Goal: Task Accomplishment & Management: Use online tool/utility

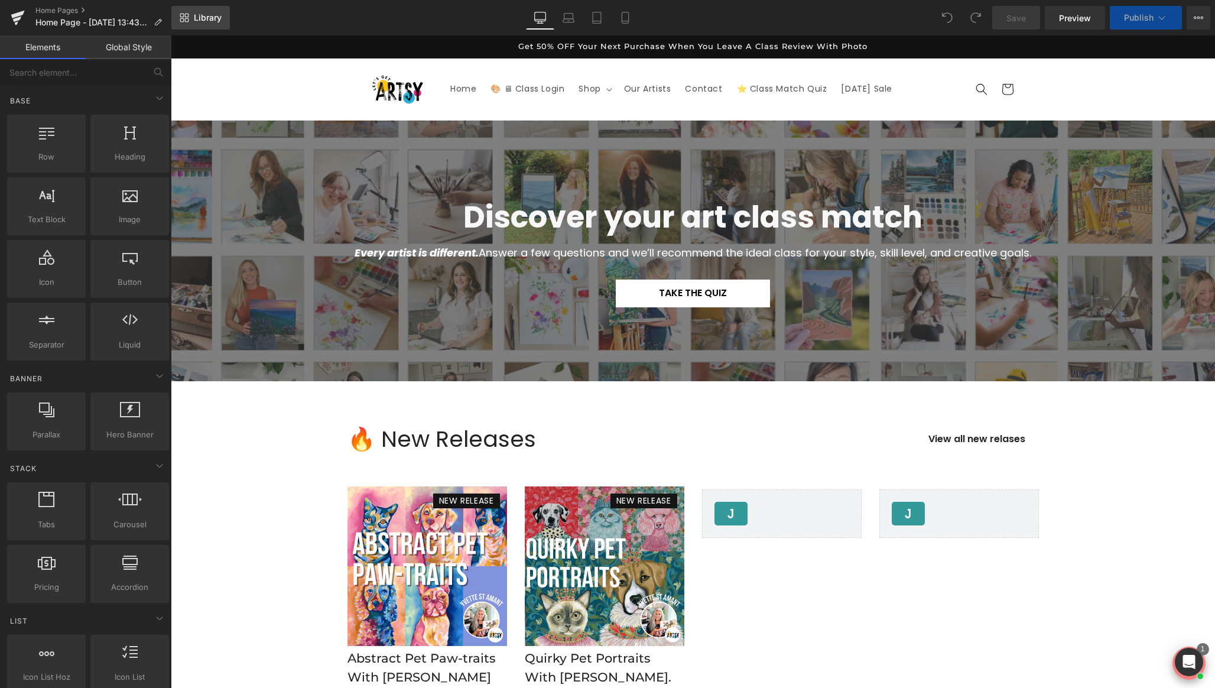
click at [193, 7] on link "Library" at bounding box center [200, 18] width 59 height 24
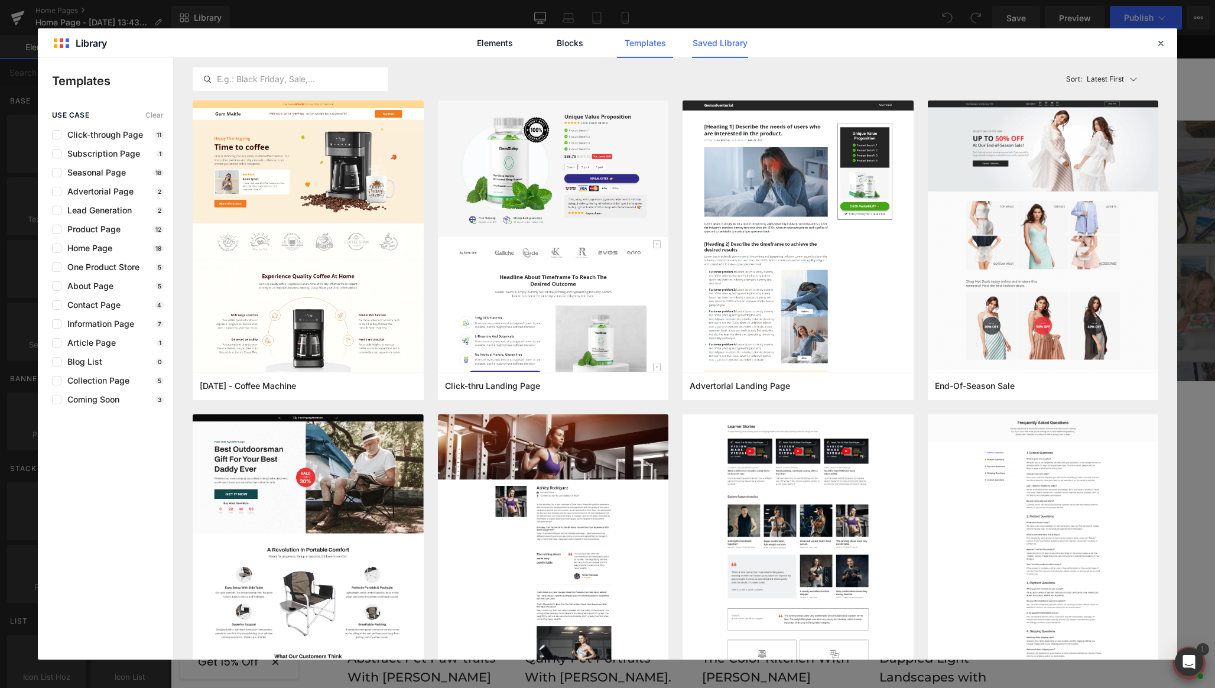
click at [712, 43] on link "Saved Library" at bounding box center [720, 43] width 56 height 30
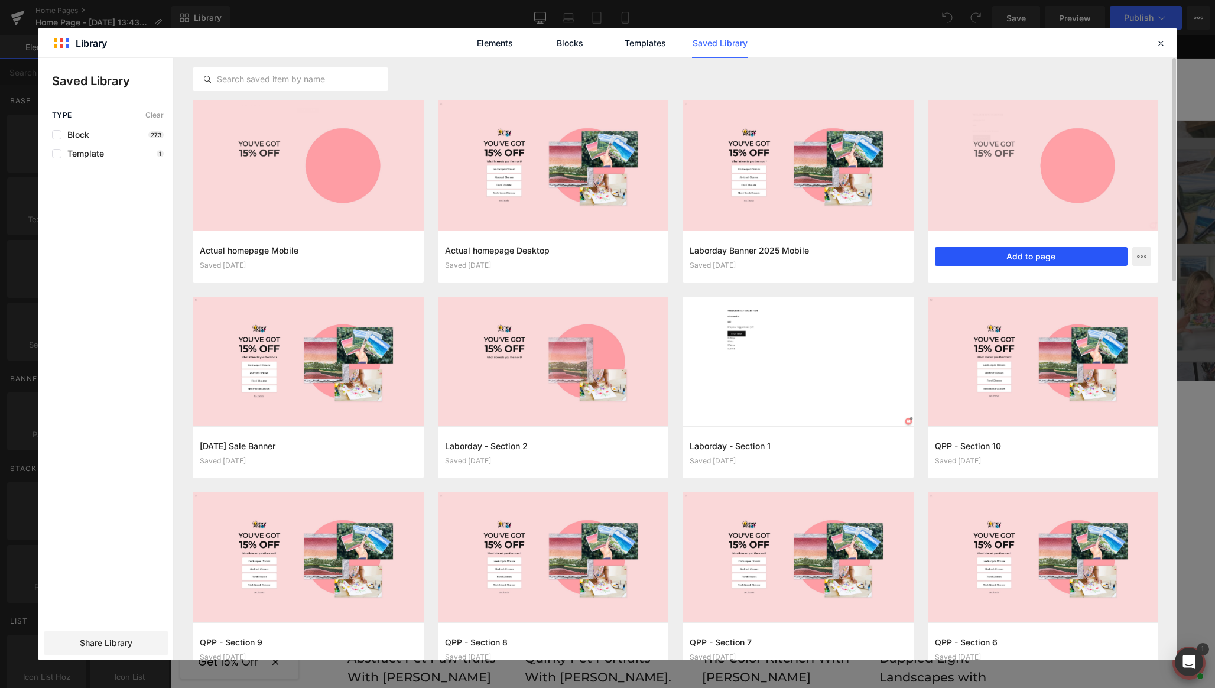
click at [1026, 256] on button "Add to page" at bounding box center [1031, 256] width 193 height 19
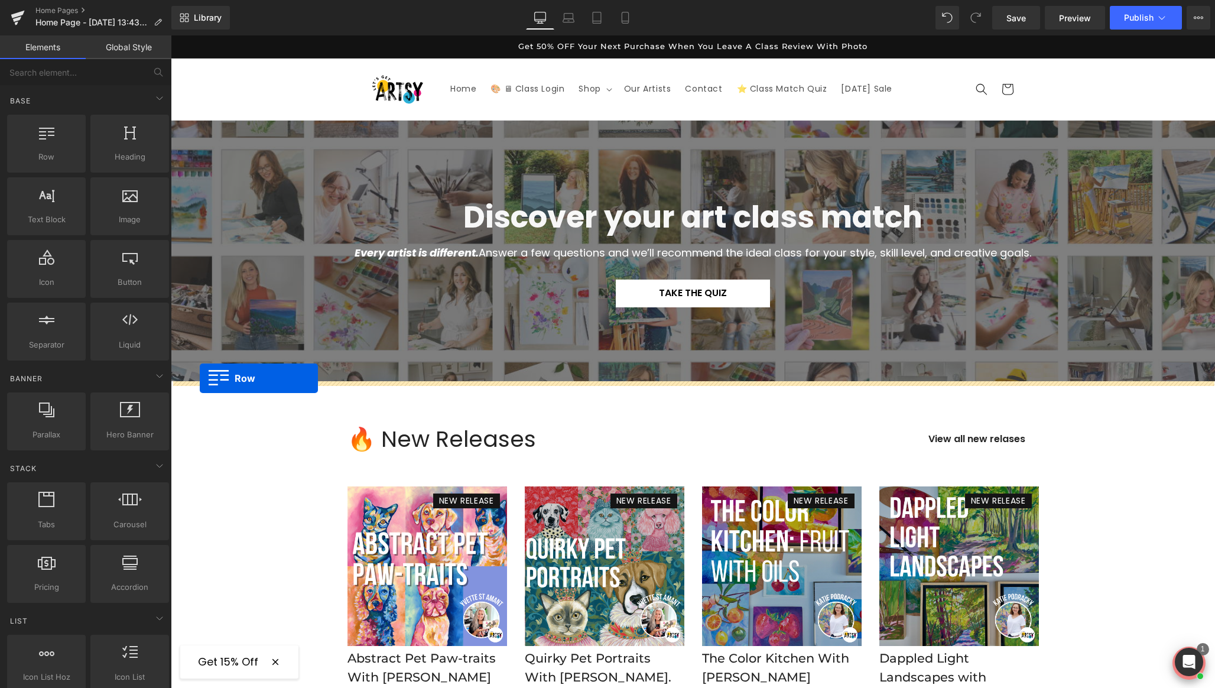
drag, startPoint x: 177, startPoint y: 139, endPoint x: 200, endPoint y: 378, distance: 239.8
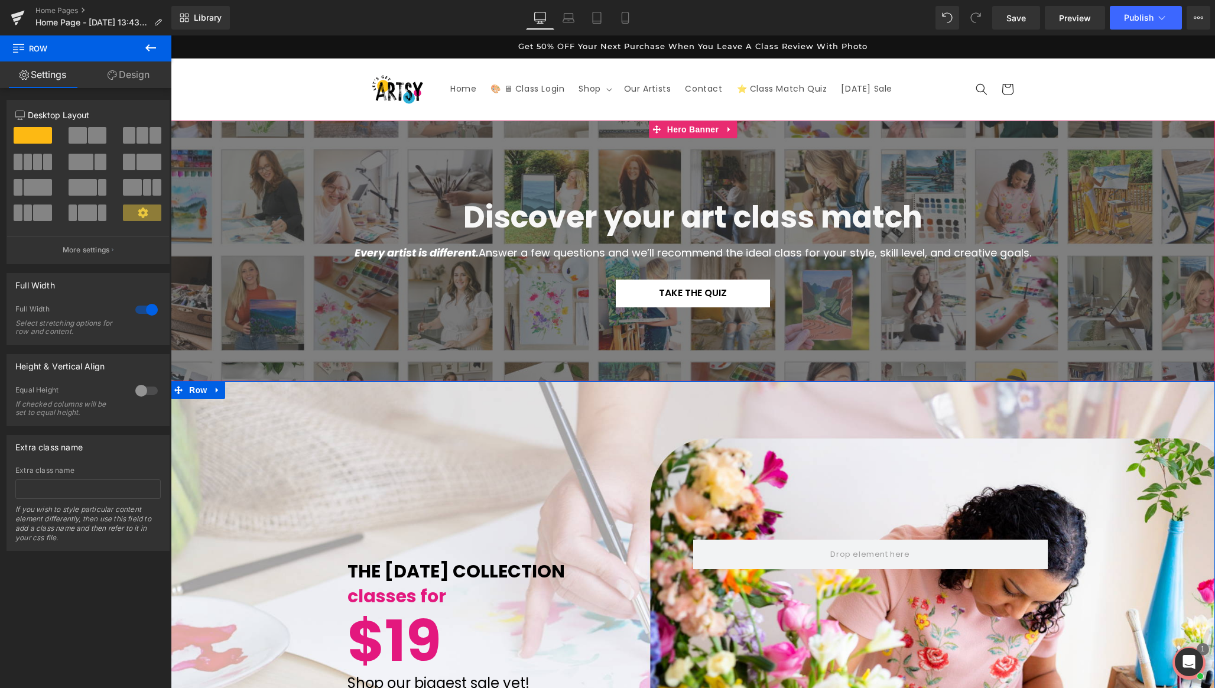
click at [728, 128] on icon at bounding box center [729, 129] width 2 height 5
click at [734, 131] on icon at bounding box center [737, 129] width 8 height 8
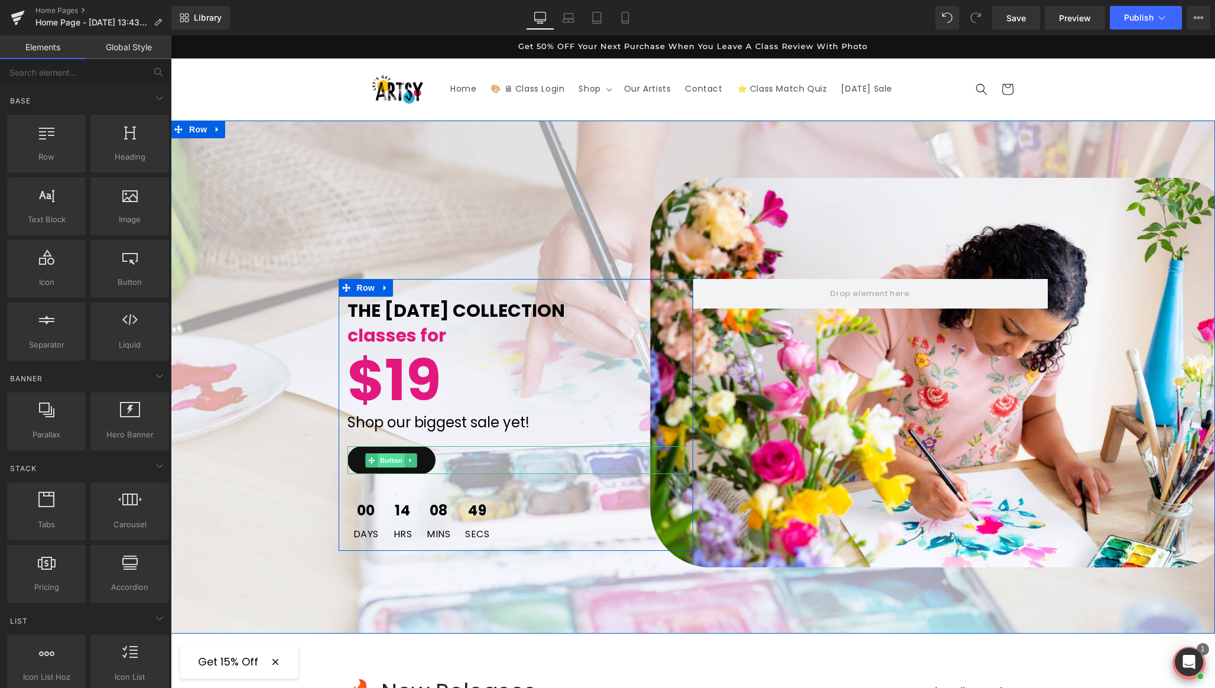
click at [392, 461] on span "Button" at bounding box center [391, 460] width 27 height 14
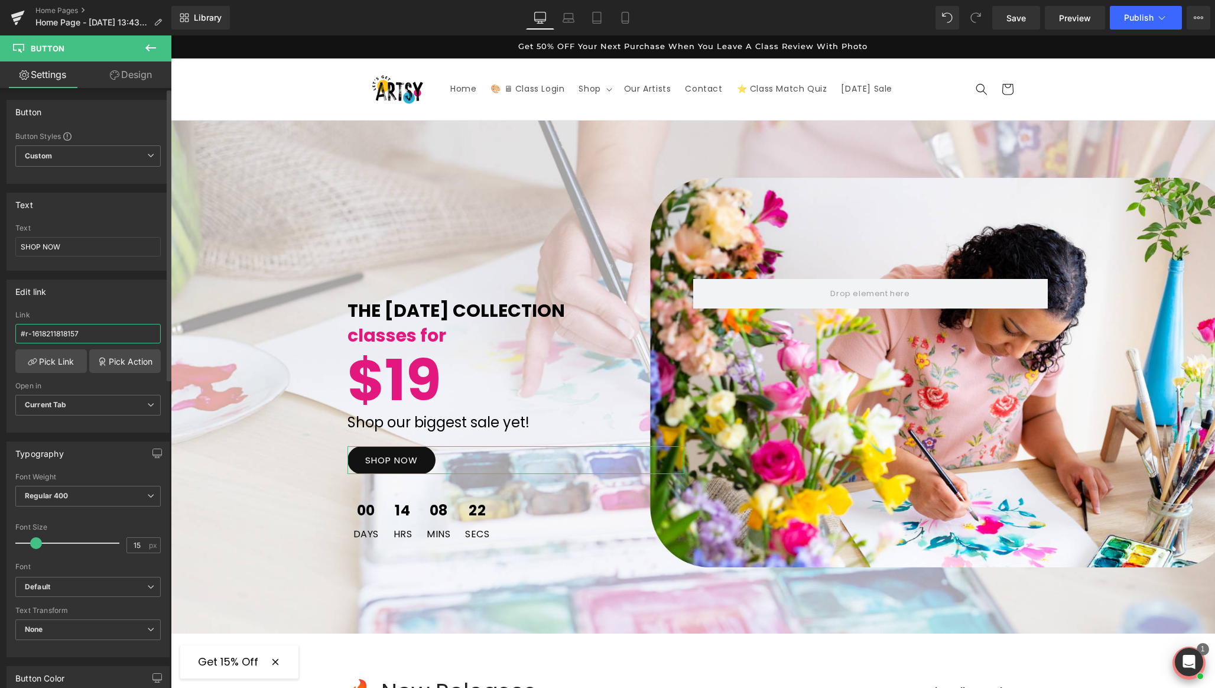
click at [118, 335] on input "#r-1618211818157" at bounding box center [87, 334] width 145 height 20
type input "[URL][DOMAIN_NAME]"
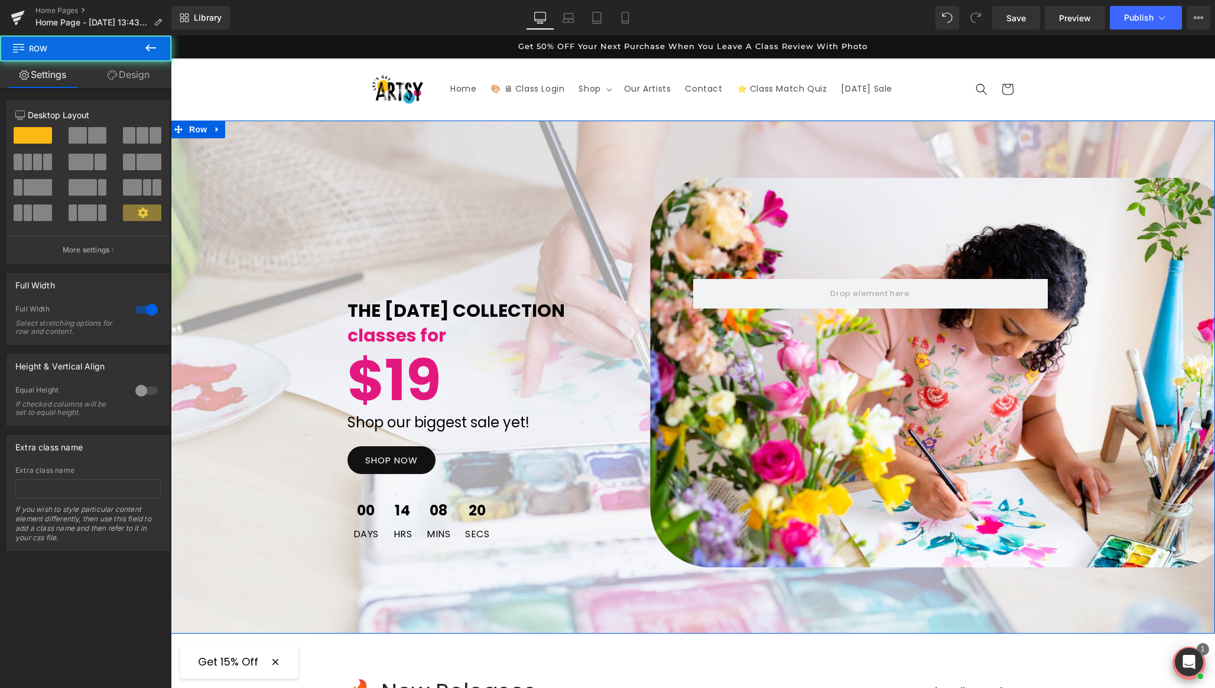
click at [232, 317] on div "THE [DATE] COLLECTION Text Block classes for Text Block $19 Text Block Shop our…" at bounding box center [693, 418] width 1044 height 278
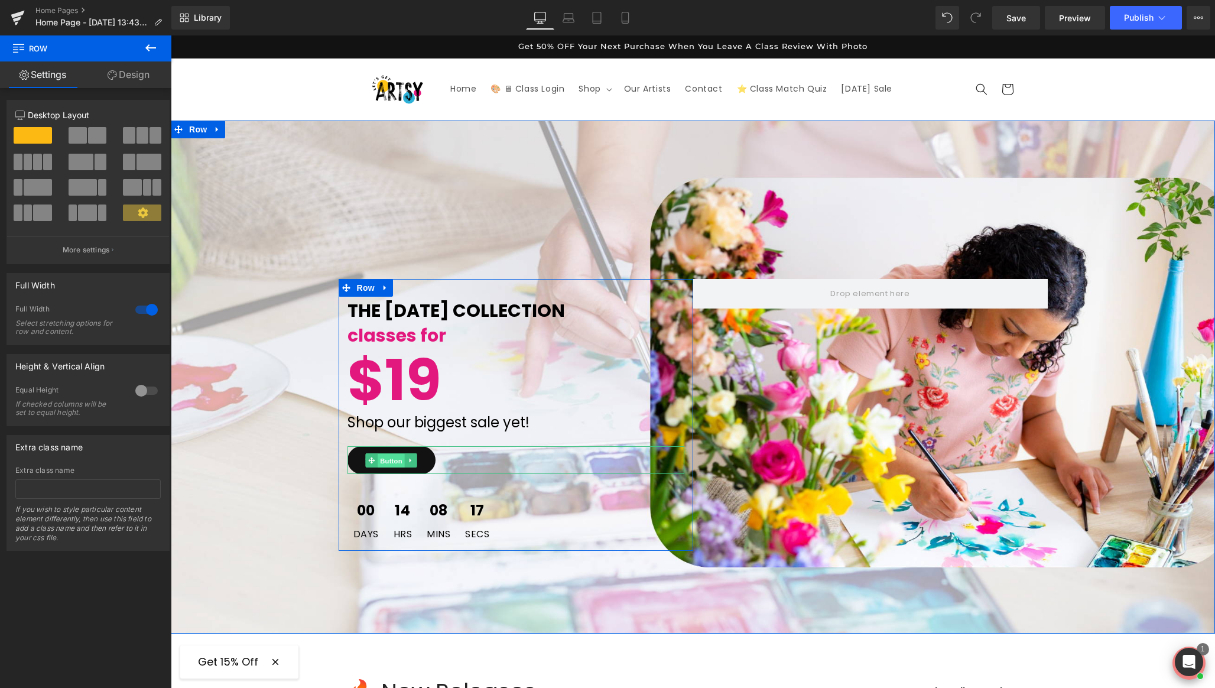
click at [393, 462] on span "Button" at bounding box center [391, 460] width 27 height 14
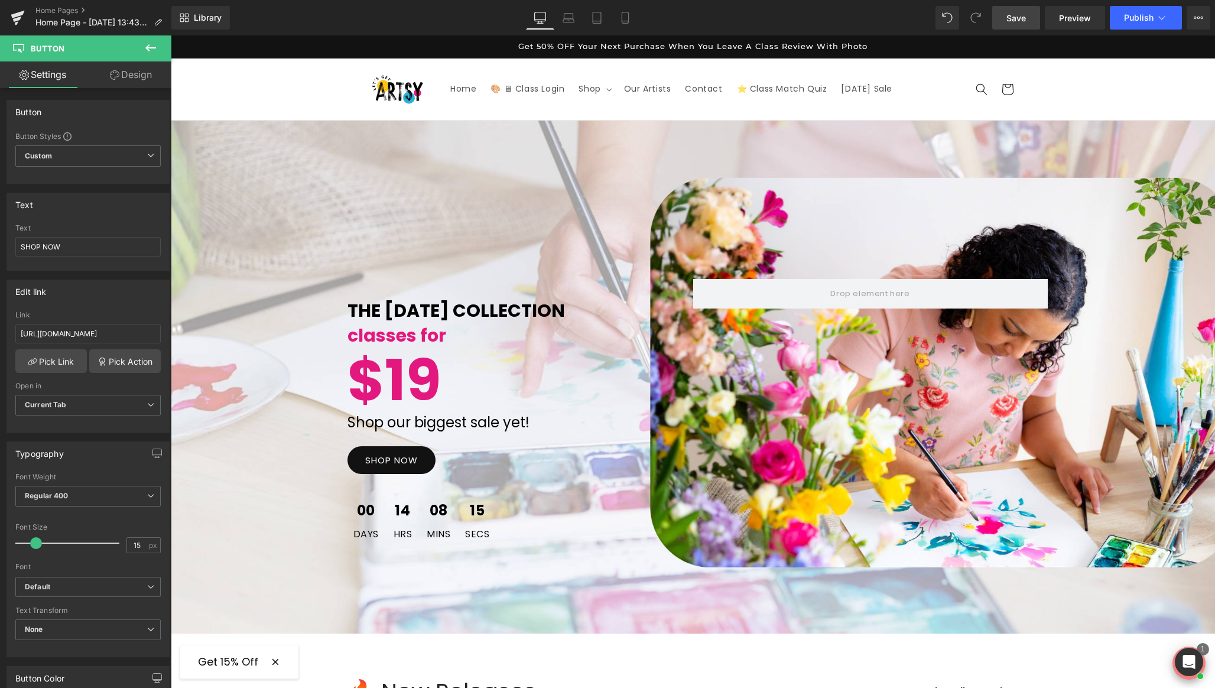
click at [1026, 12] on span "Save" at bounding box center [1017, 18] width 20 height 12
click at [624, 18] on icon at bounding box center [625, 18] width 12 height 12
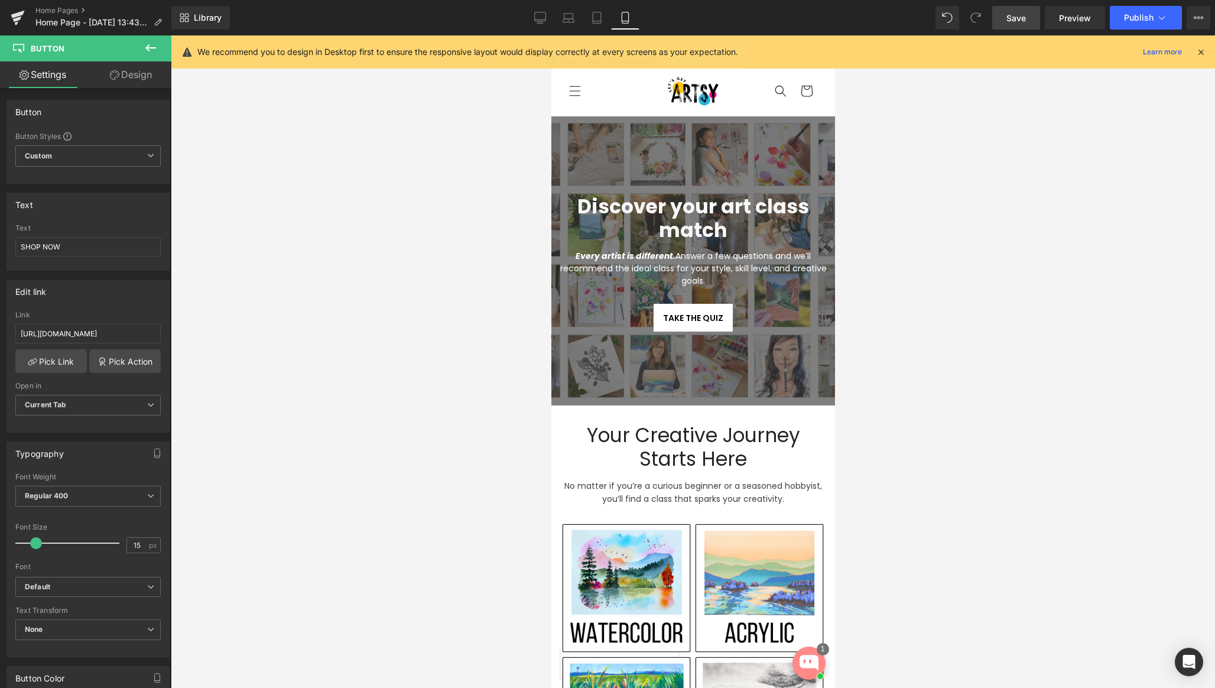
click at [1202, 54] on icon at bounding box center [1201, 52] width 11 height 11
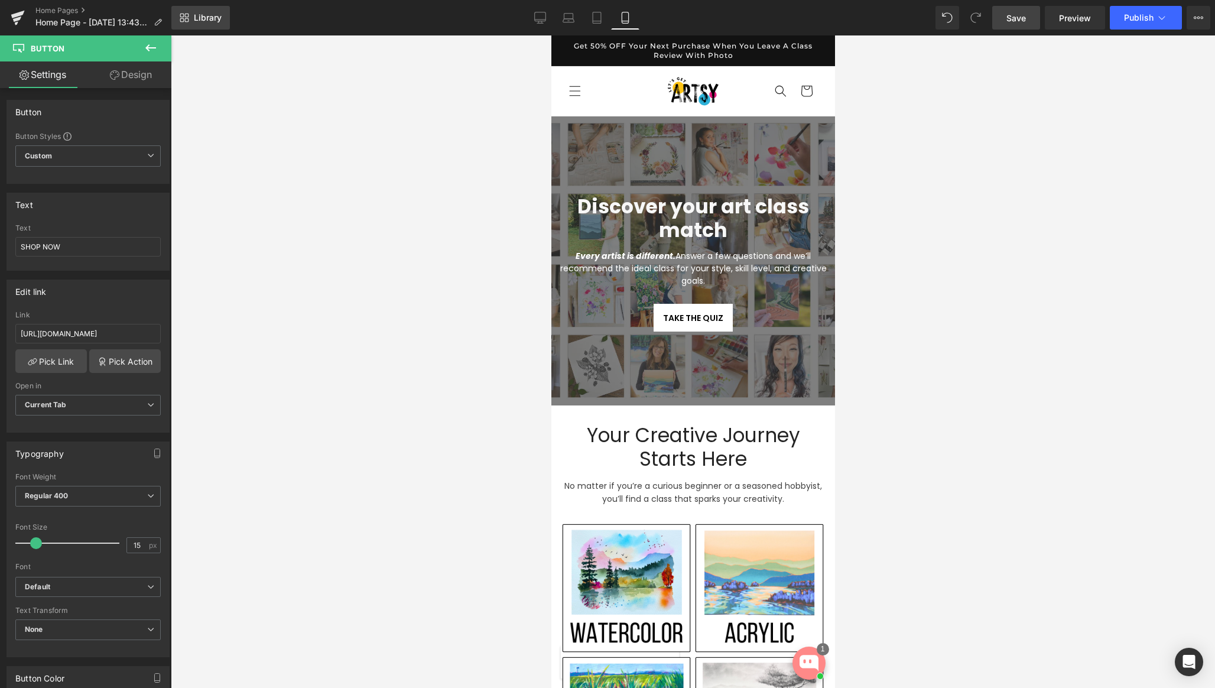
click at [191, 21] on link "Library" at bounding box center [200, 18] width 59 height 24
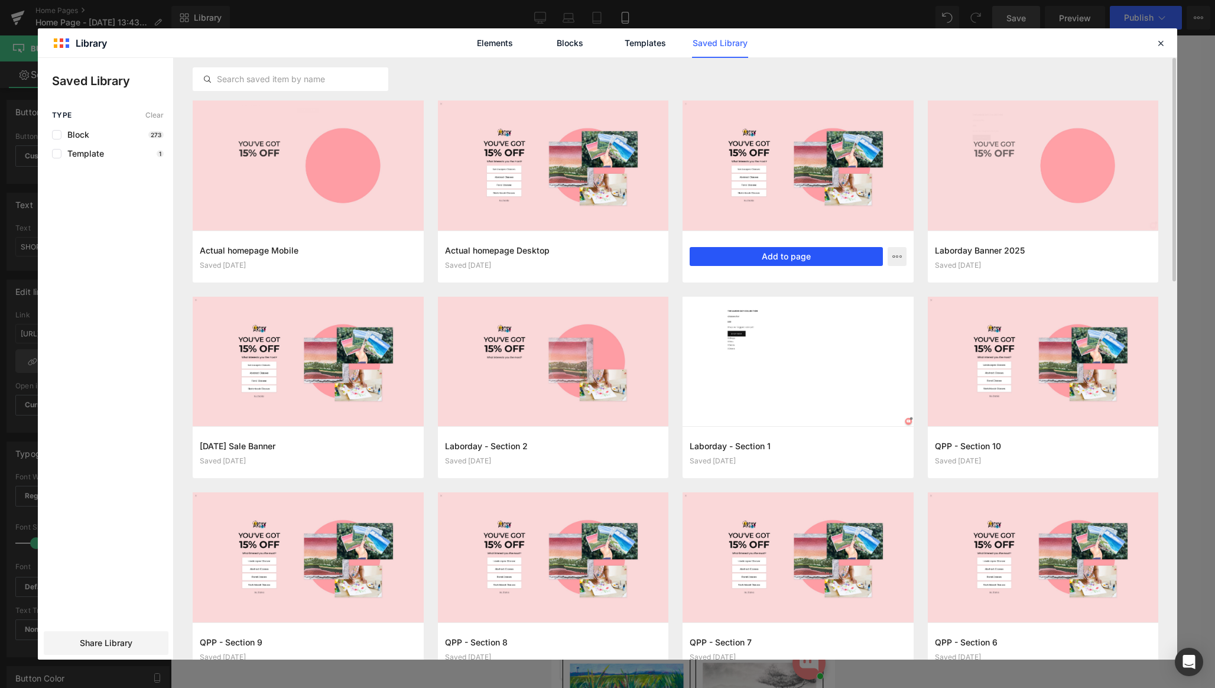
click at [786, 255] on button "Add to page" at bounding box center [786, 256] width 193 height 19
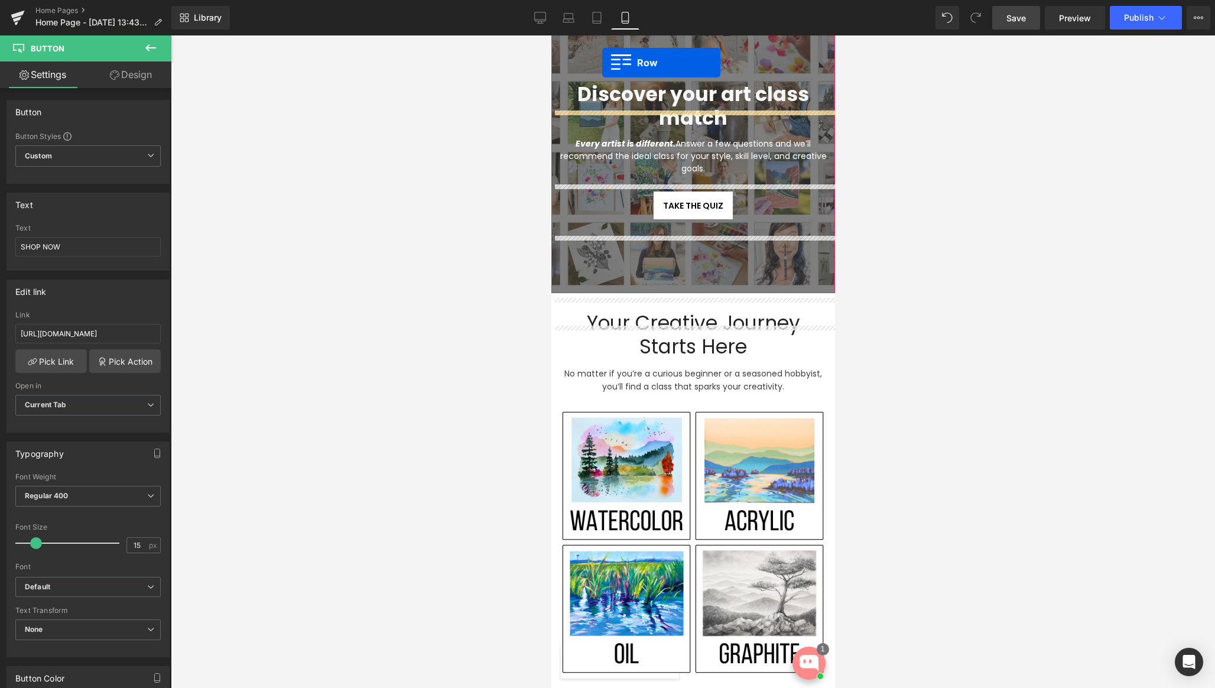
scroll to position [0, 0]
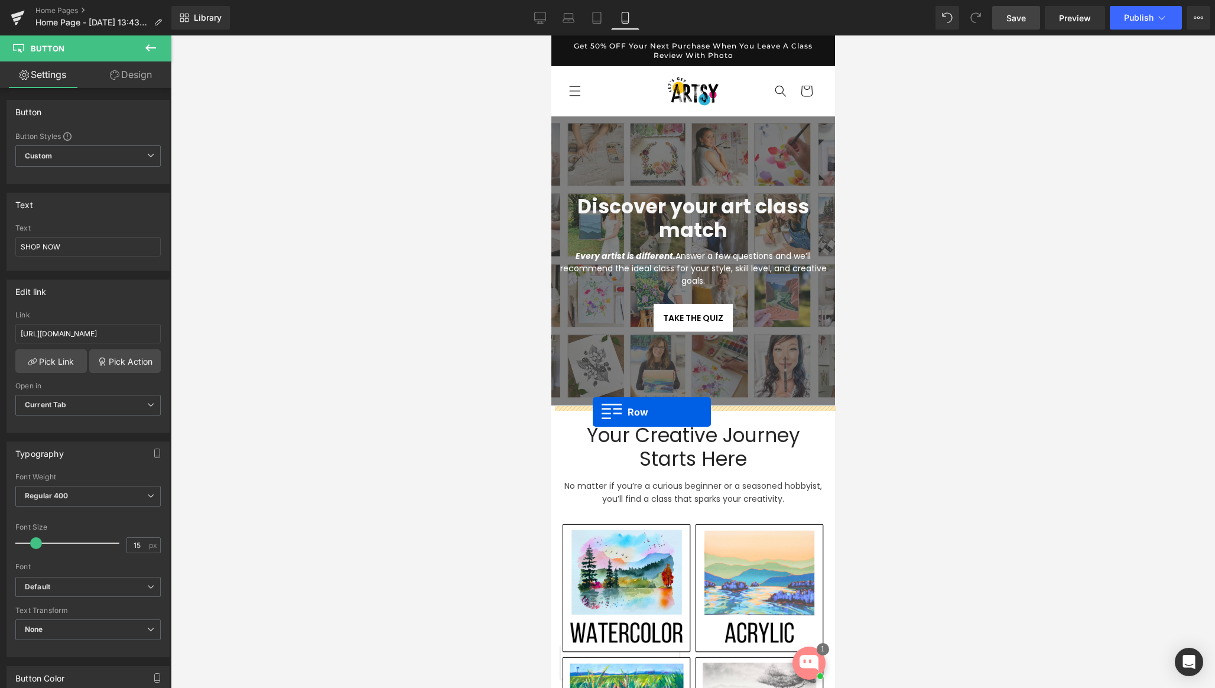
drag, startPoint x: 557, startPoint y: 471, endPoint x: 592, endPoint y: 412, distance: 68.6
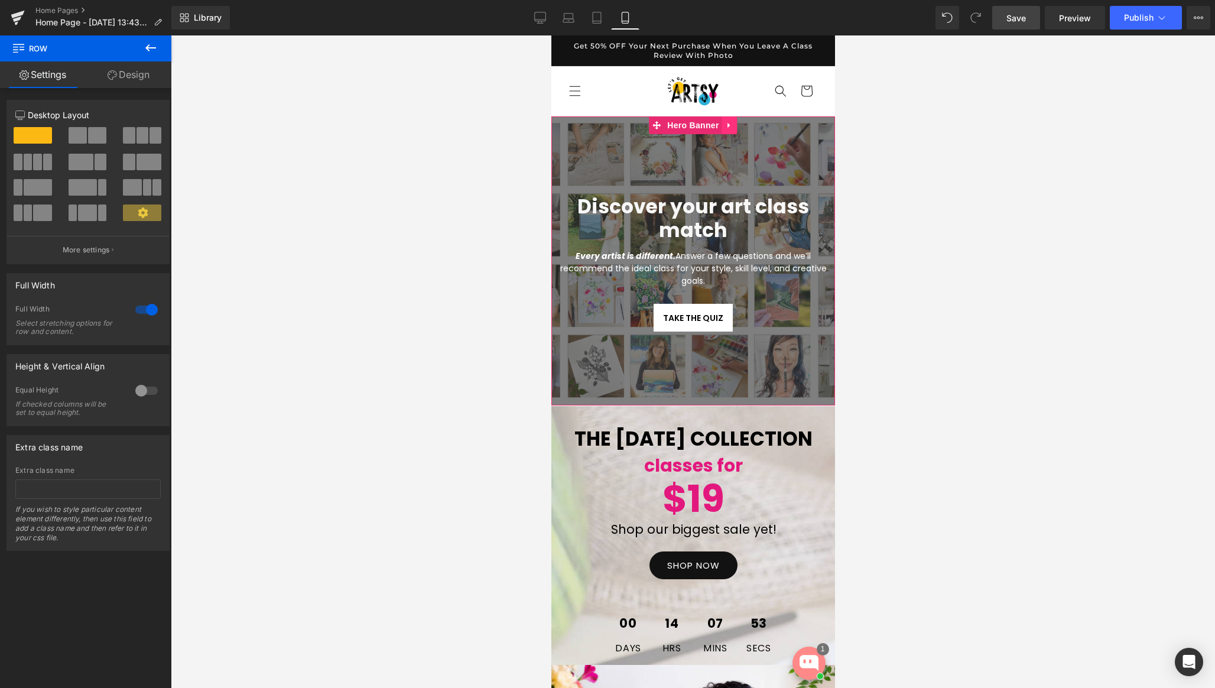
click at [727, 128] on icon at bounding box center [729, 125] width 8 height 9
click at [735, 128] on icon at bounding box center [737, 125] width 8 height 8
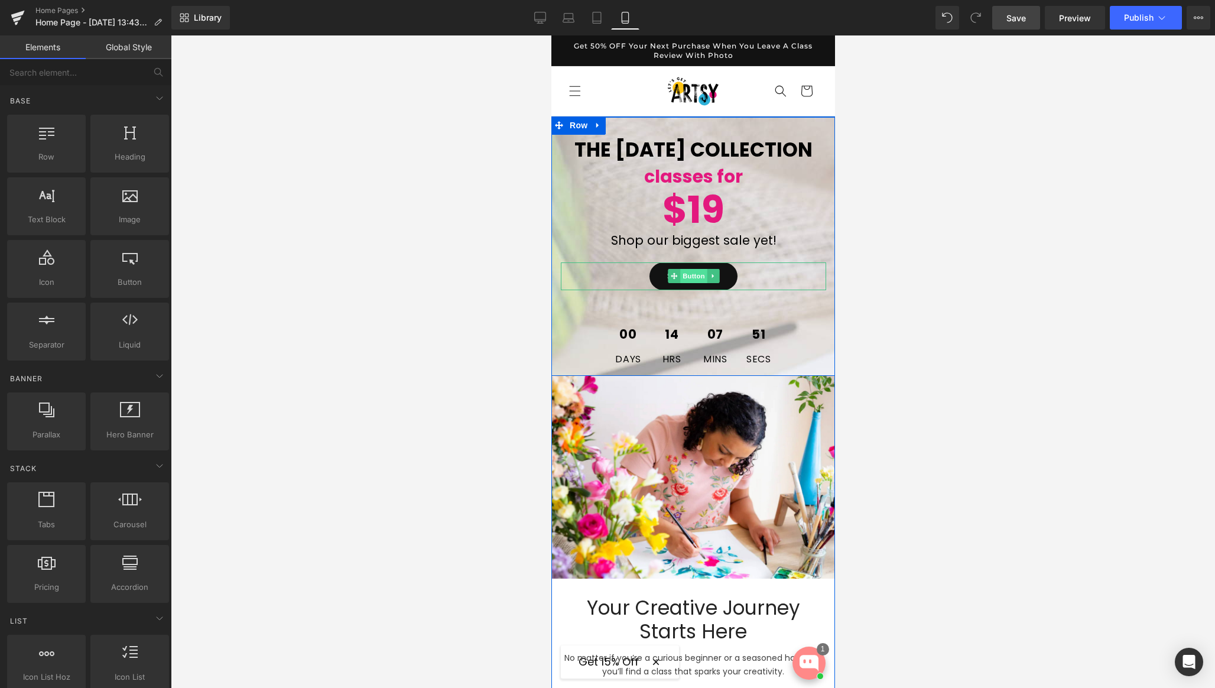
click at [691, 283] on span "Button" at bounding box center [693, 276] width 27 height 14
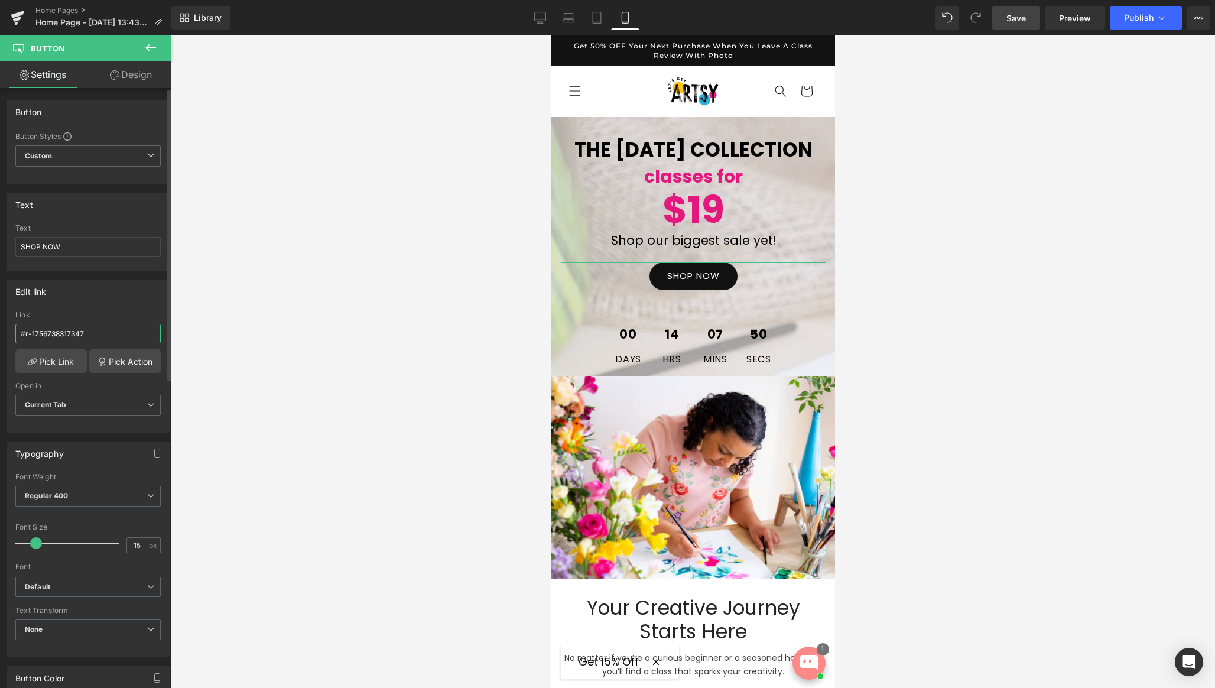
click at [83, 330] on input "#r-1756738317347" at bounding box center [87, 334] width 145 height 20
paste input "[URL][DOMAIN_NAME]"
type input "[URL][DOMAIN_NAME]"
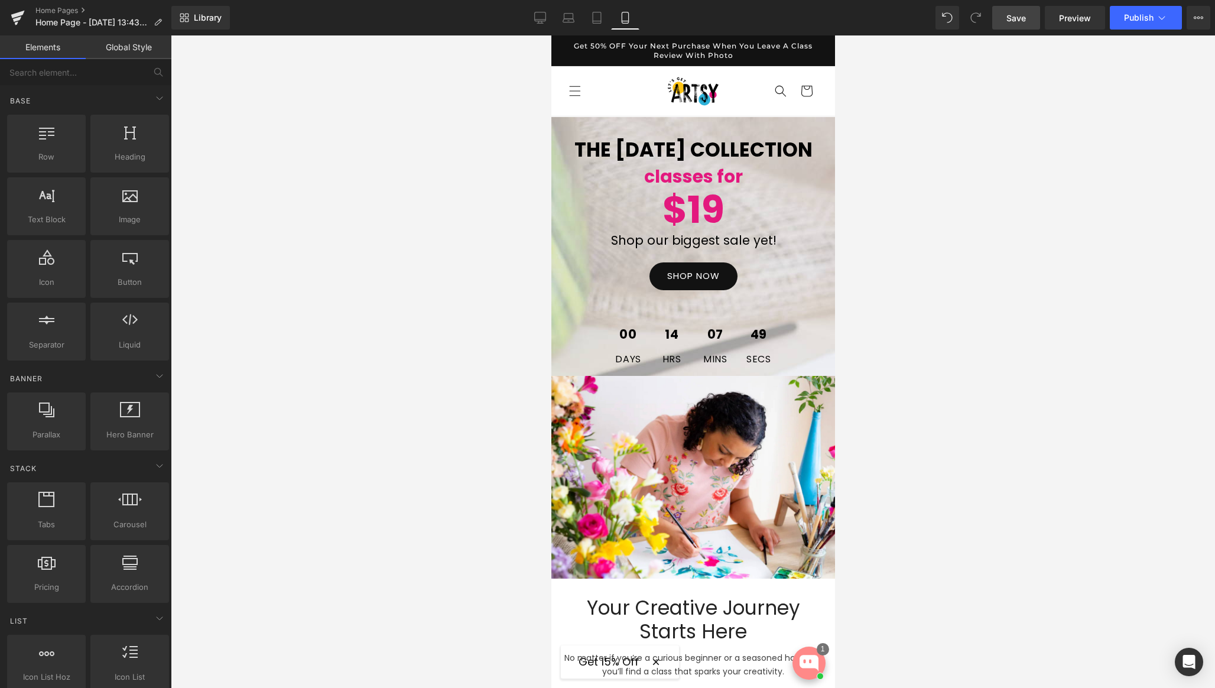
click at [902, 228] on div at bounding box center [693, 361] width 1044 height 653
click at [1011, 20] on span "Save" at bounding box center [1017, 18] width 20 height 12
click at [1153, 22] on span "Publish" at bounding box center [1139, 17] width 30 height 9
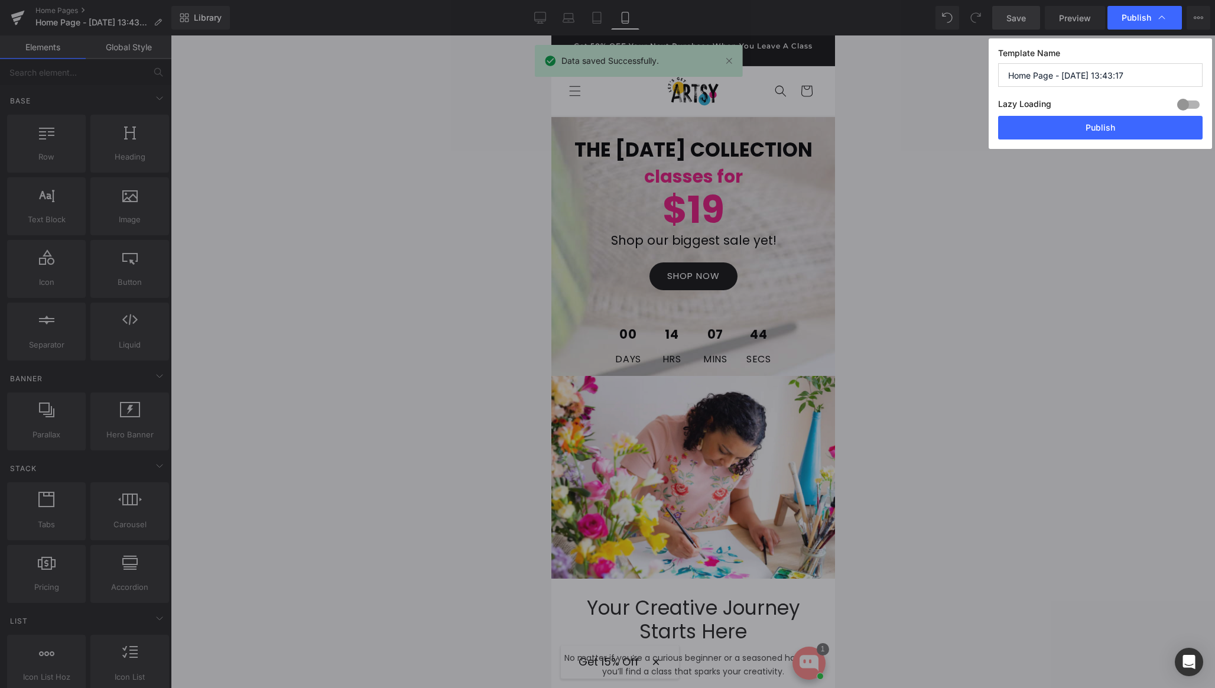
drag, startPoint x: 1093, startPoint y: 131, endPoint x: 276, endPoint y: 0, distance: 827.3
click at [1093, 131] on button "Publish" at bounding box center [1100, 128] width 205 height 24
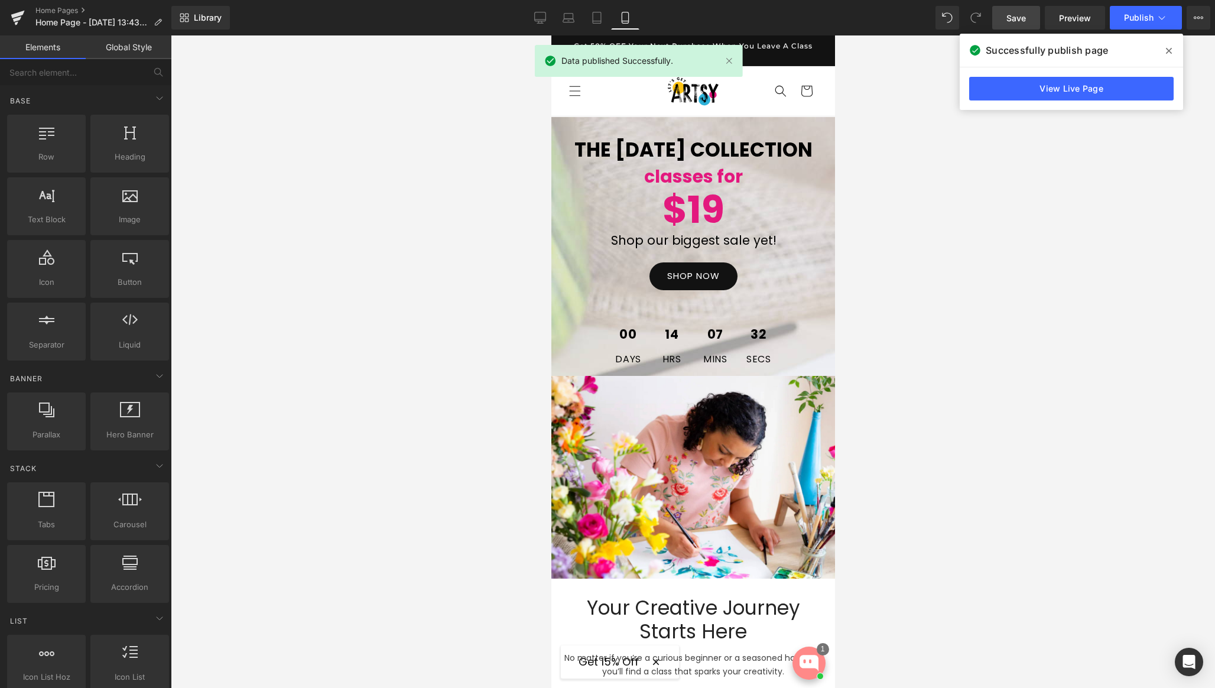
drag, startPoint x: 1063, startPoint y: 90, endPoint x: 1050, endPoint y: 90, distance: 13.0
click at [1063, 90] on link "View Live Page" at bounding box center [1071, 89] width 205 height 24
